Goal: Check status: Check status

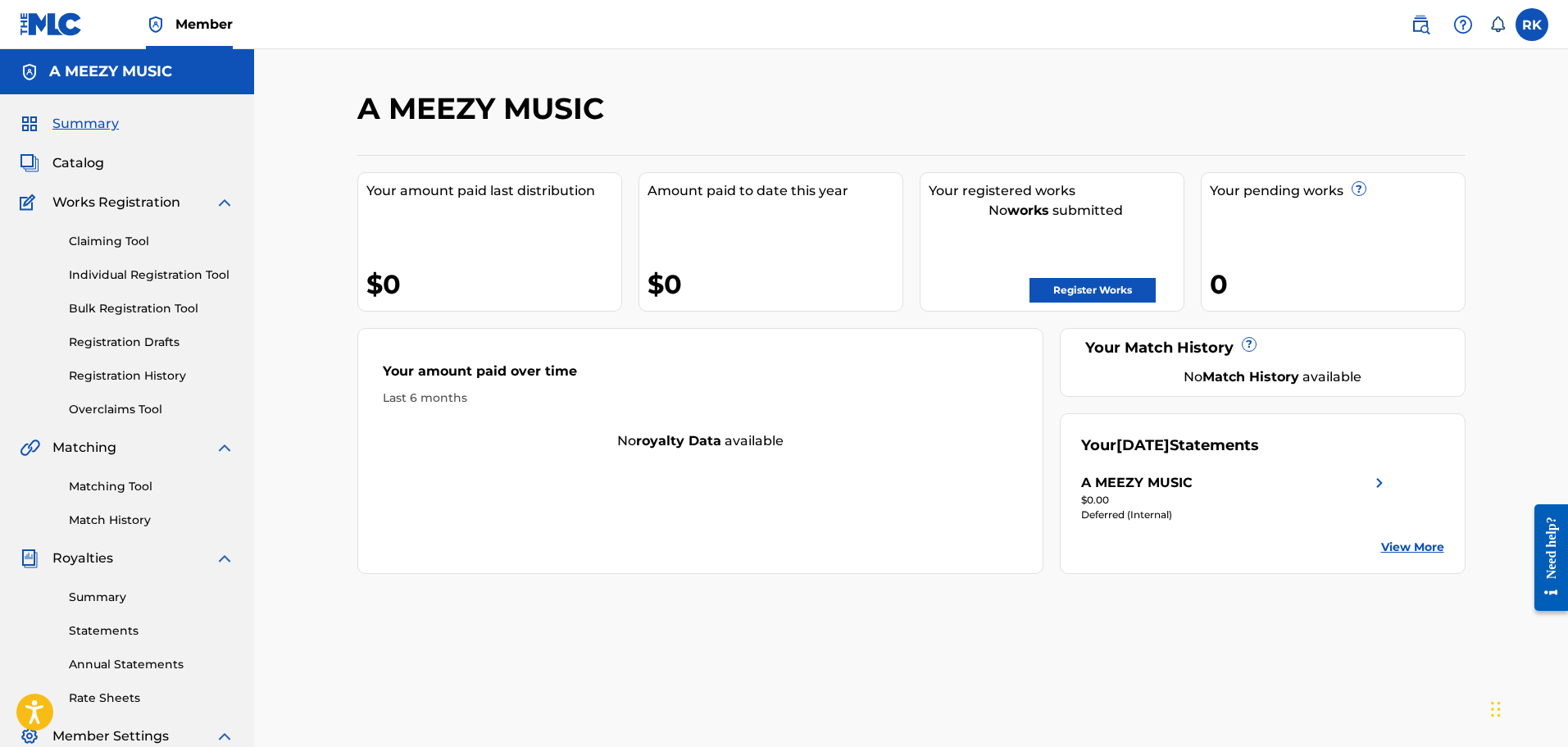
click at [105, 633] on link "Statements" at bounding box center [152, 631] width 166 height 17
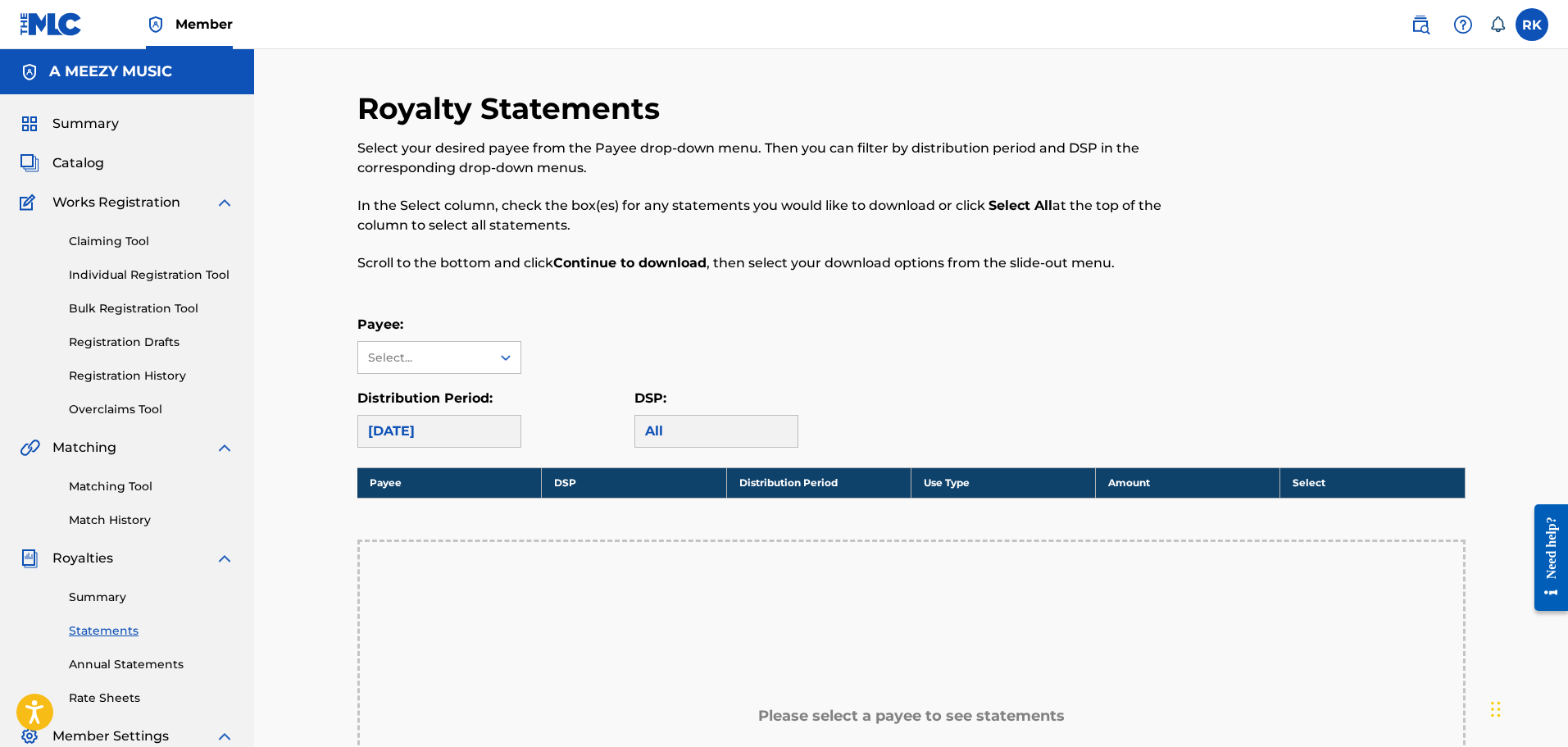
scroll to position [328, 0]
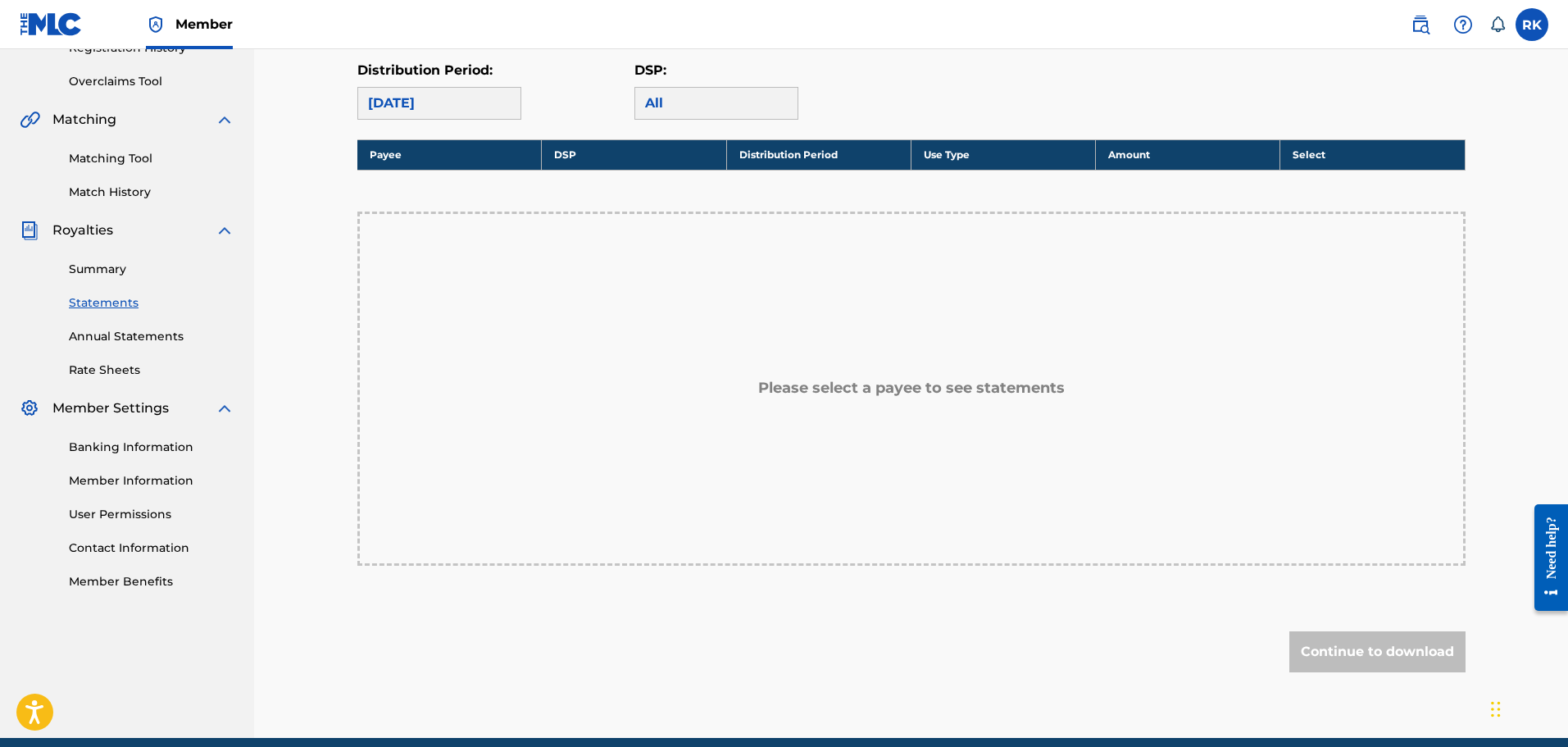
click at [165, 335] on link "Annual Statements" at bounding box center [152, 337] width 166 height 17
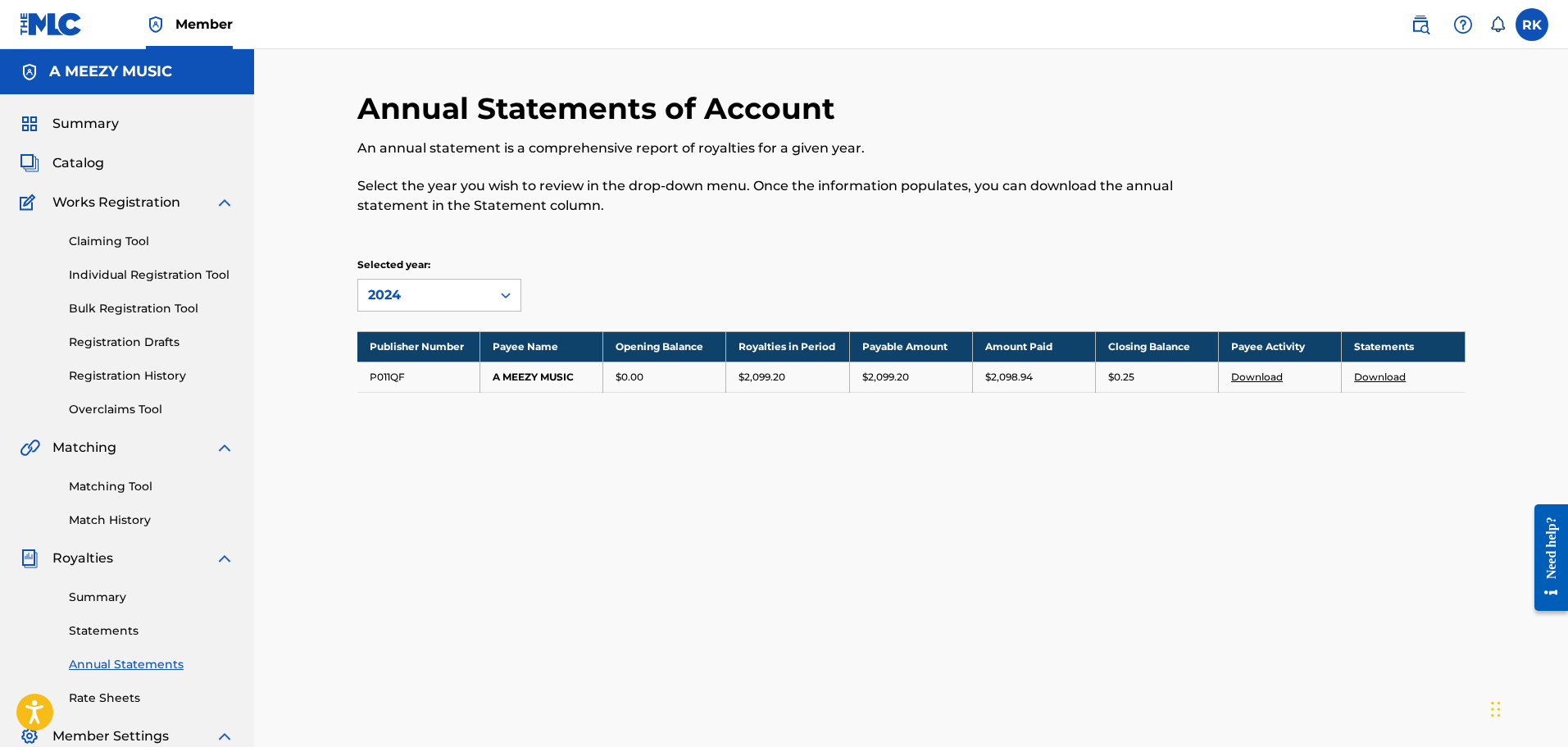
click at [104, 636] on link "Statements" at bounding box center [152, 631] width 166 height 17
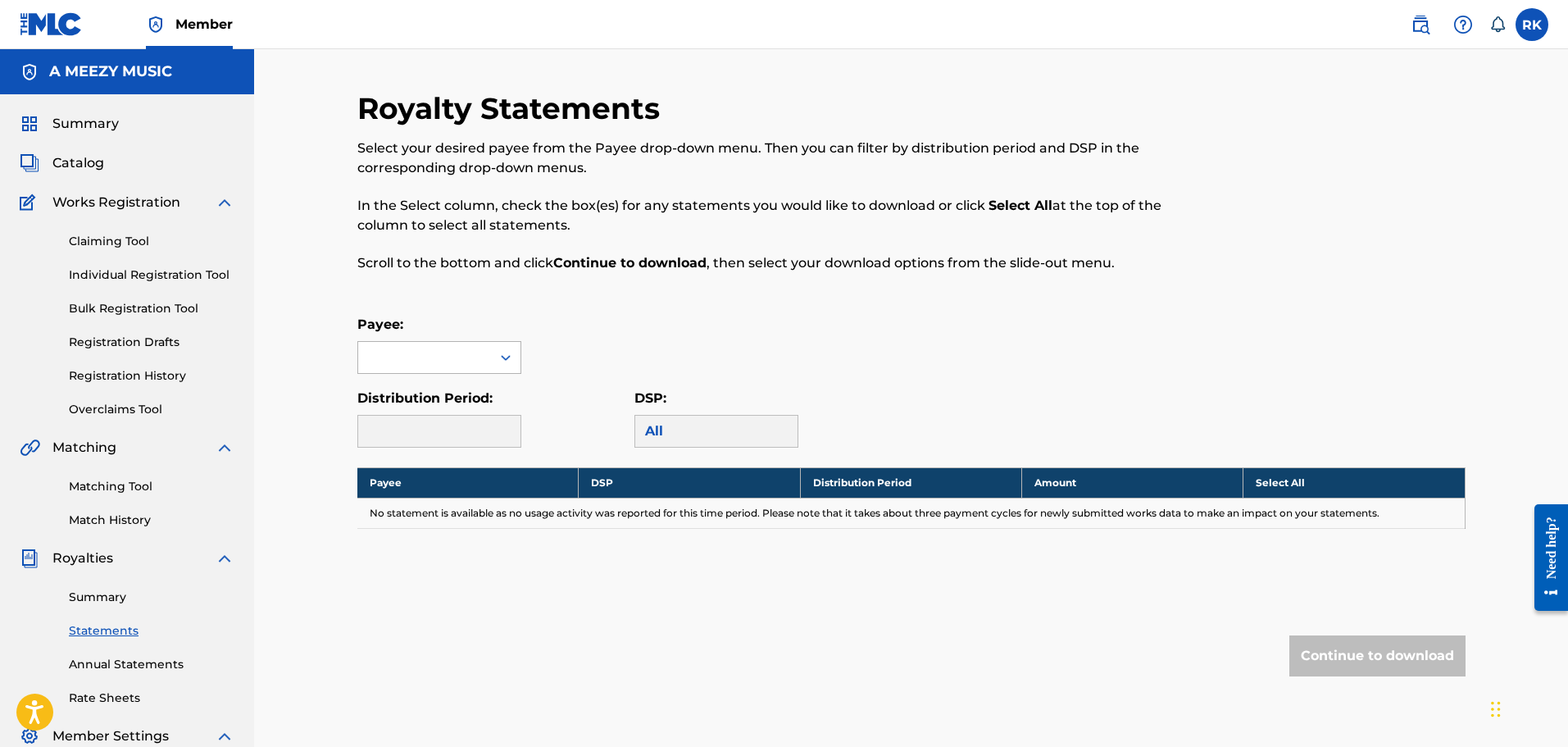
click at [494, 362] on div at bounding box center [505, 357] width 30 height 30
click at [478, 396] on div "A MEEZY MUSIC" at bounding box center [439, 394] width 163 height 41
